Goal: Check status: Check status

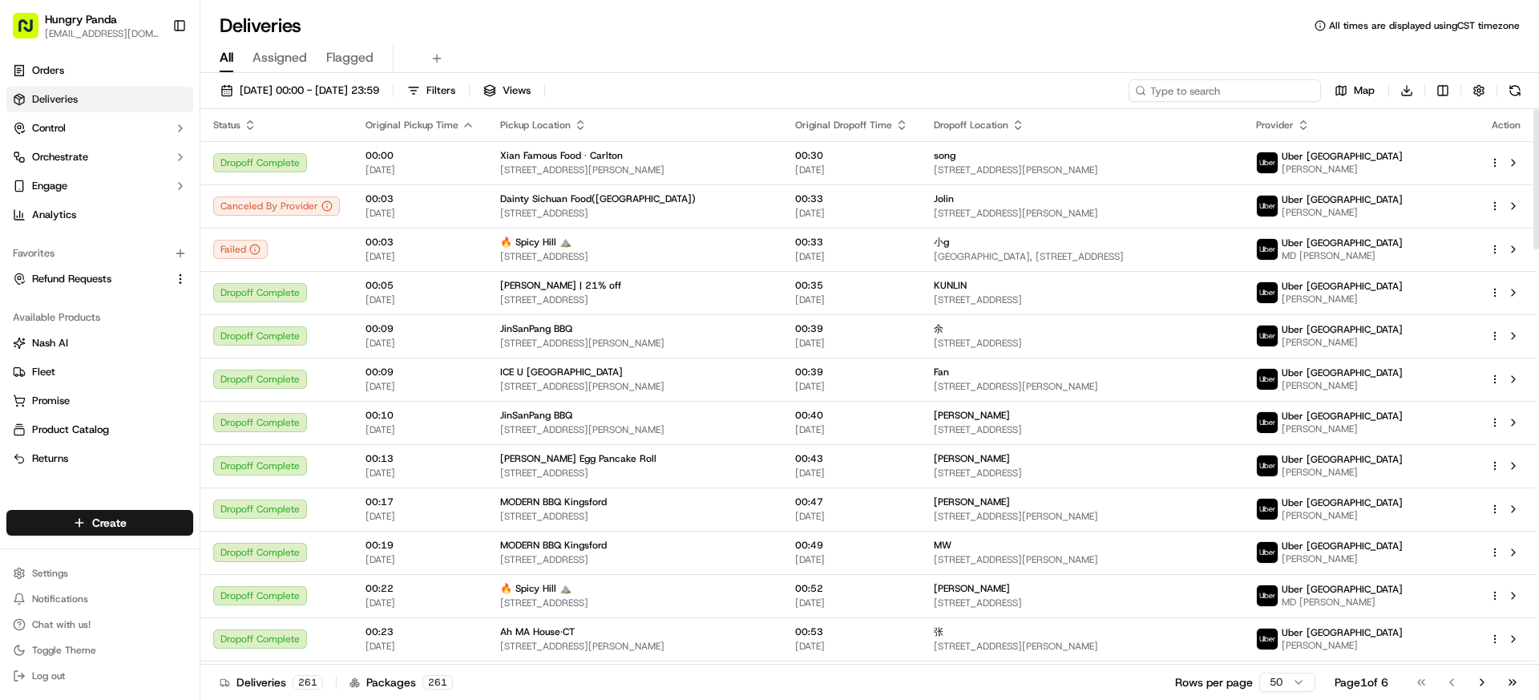
click at [1195, 82] on input at bounding box center [1224, 90] width 192 height 22
paste input "773351182855772147665"
type input "773351182855772147665"
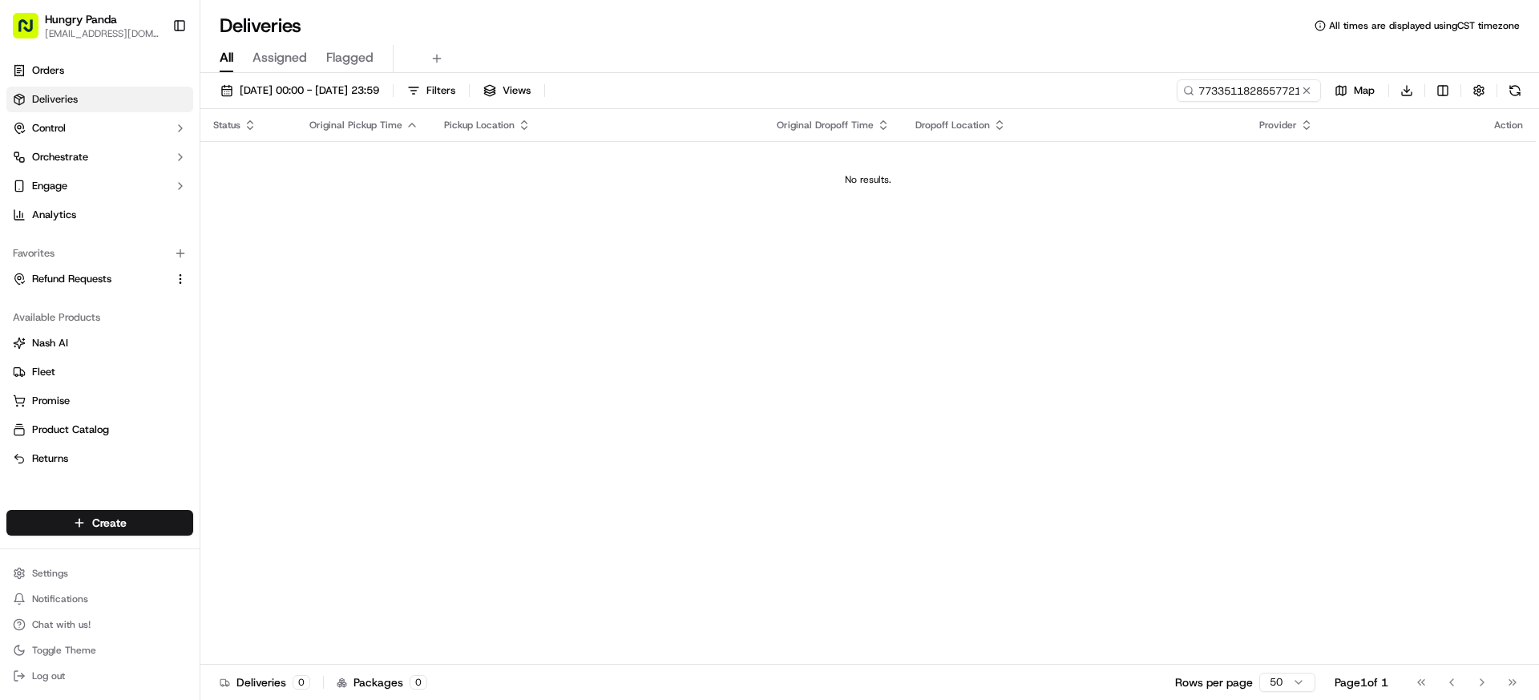
click at [381, 76] on div "[DATE] 00:00 - [DATE] 23:59 Filters Views 773351182855772147665 Map Download St…" at bounding box center [869, 388] width 1338 height 630
click at [379, 86] on span "[DATE] 00:00 - [DATE] 23:59" at bounding box center [309, 90] width 139 height 14
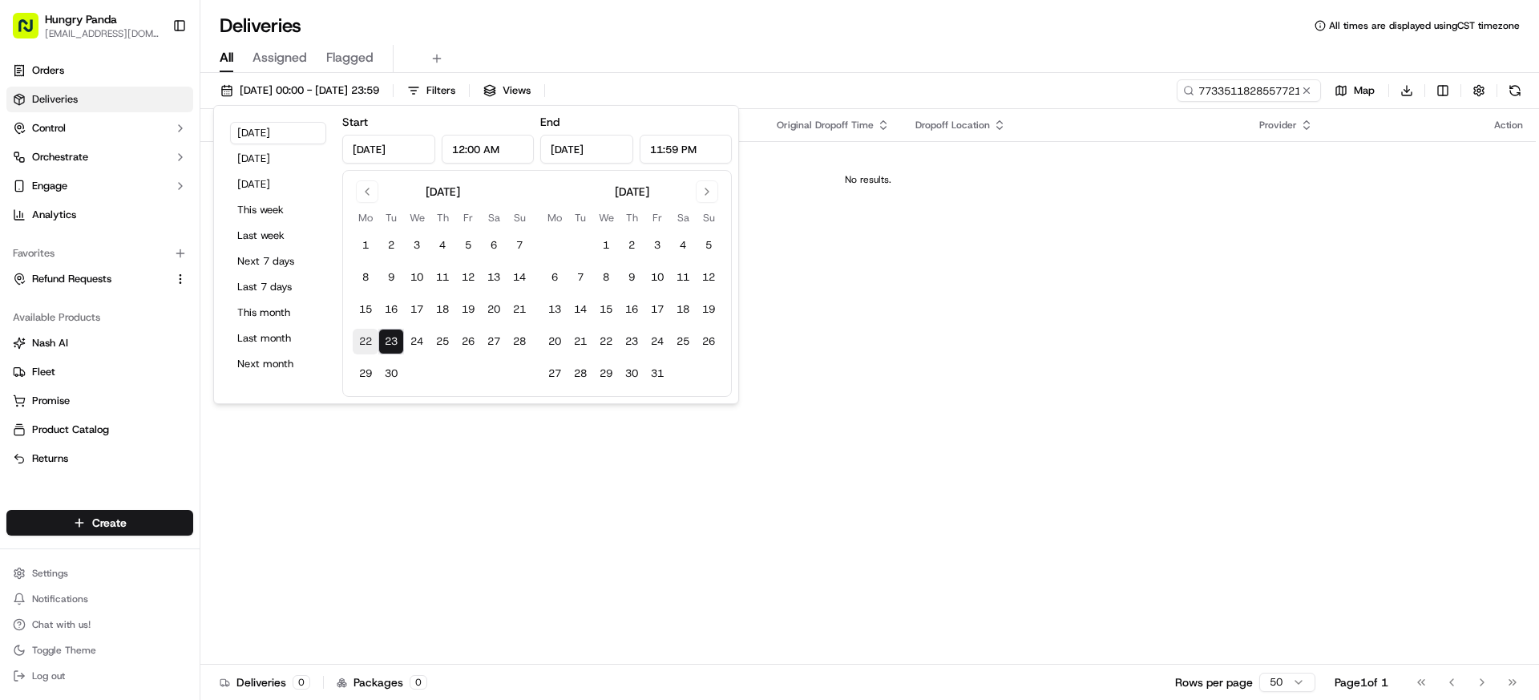
click at [364, 334] on button "22" at bounding box center [366, 342] width 26 height 26
type input "[DATE]"
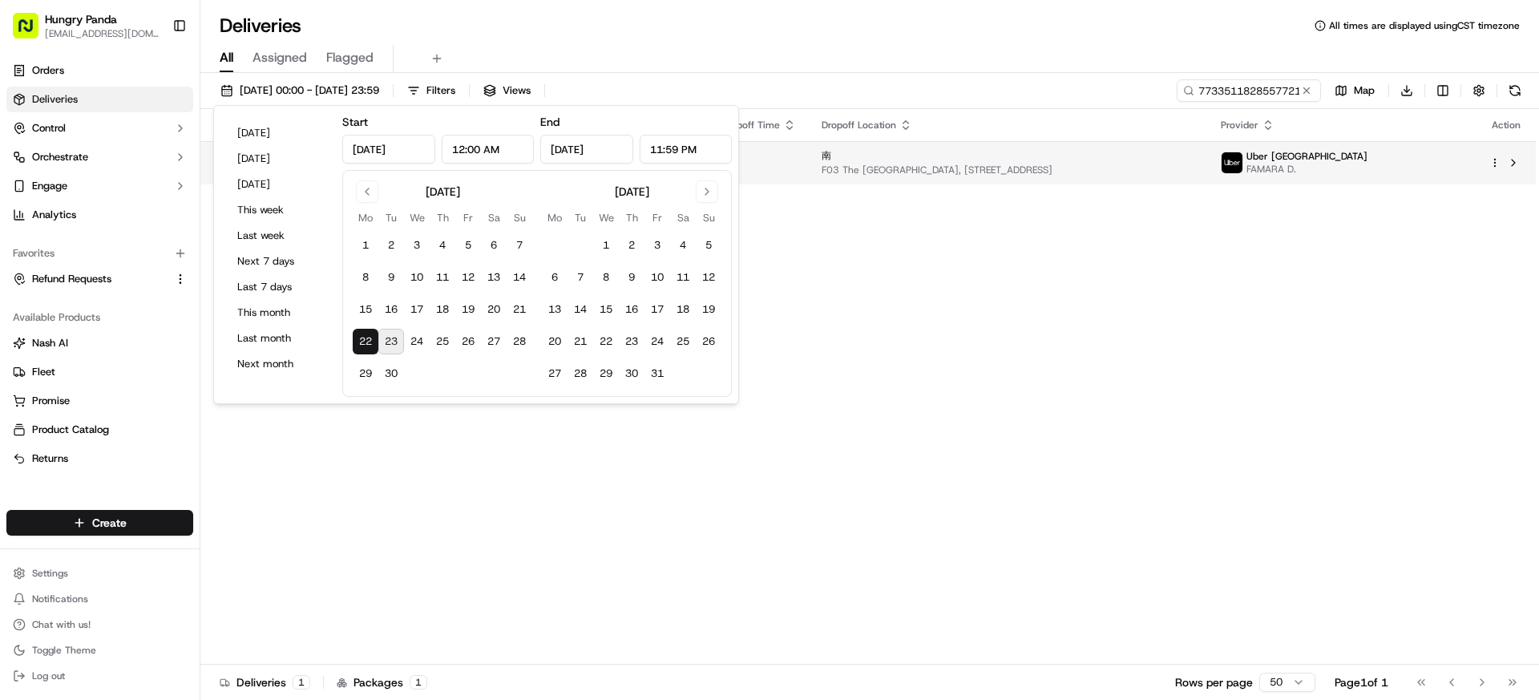
click at [998, 144] on td "南 F03 The [GEOGRAPHIC_DATA], [STREET_ADDRESS]" at bounding box center [1008, 162] width 399 height 43
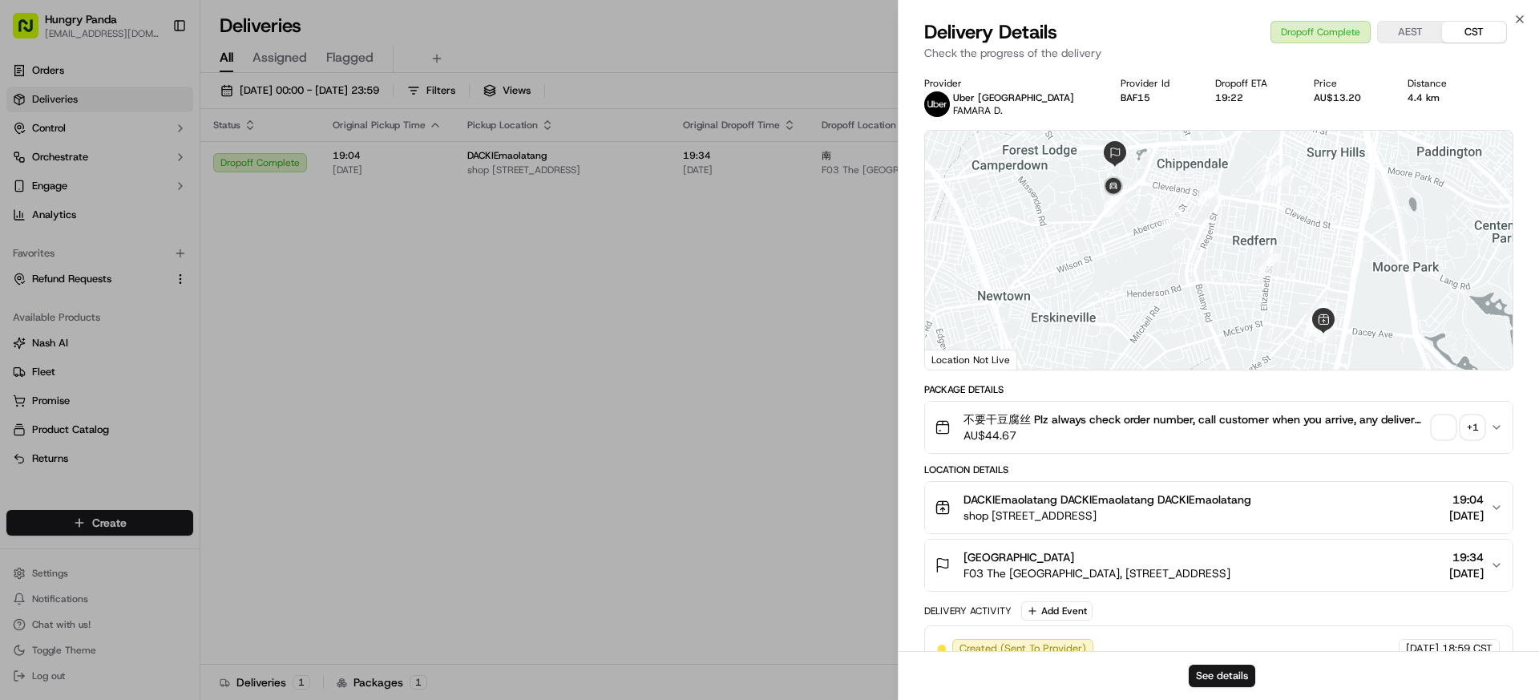
click at [1466, 427] on div "+ 1" at bounding box center [1472, 427] width 22 height 22
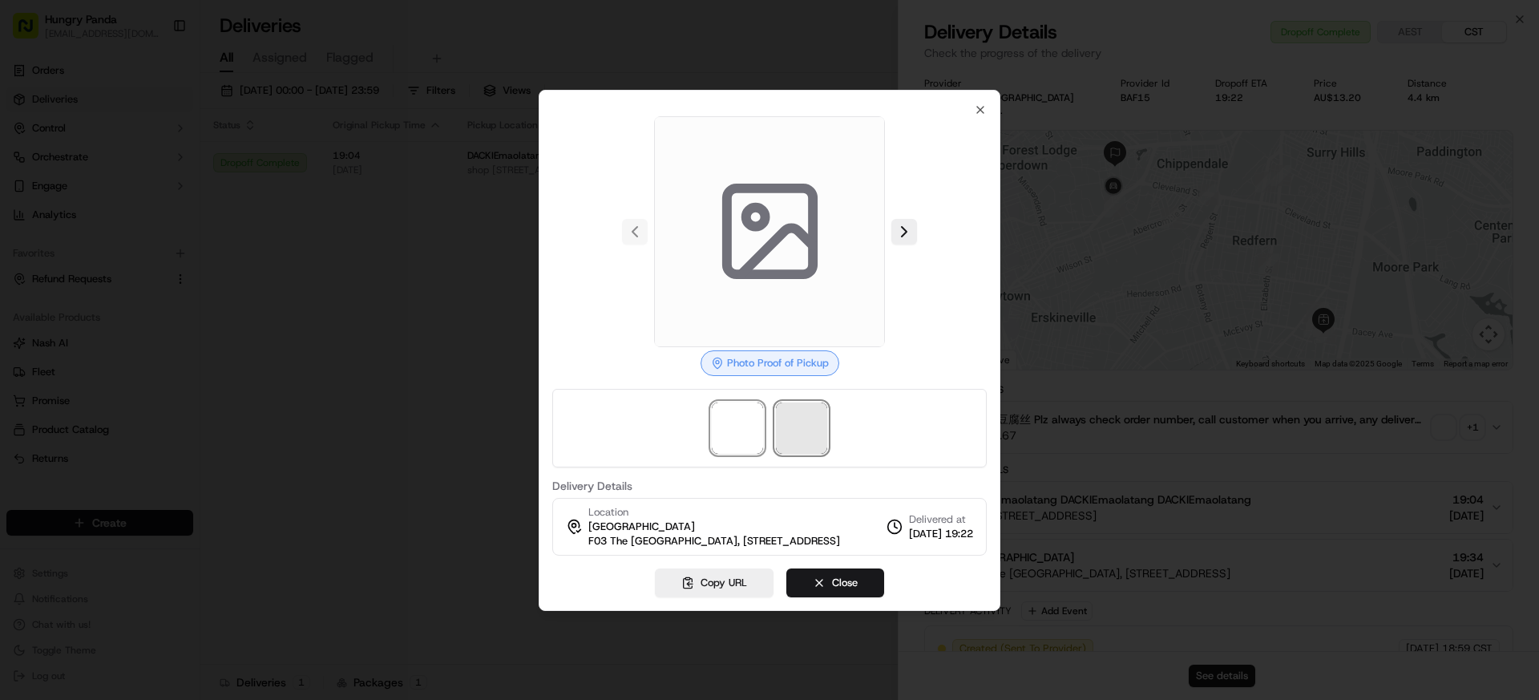
click at [817, 428] on span at bounding box center [801, 427] width 51 height 51
